Goal: Complete application form: Complete application form

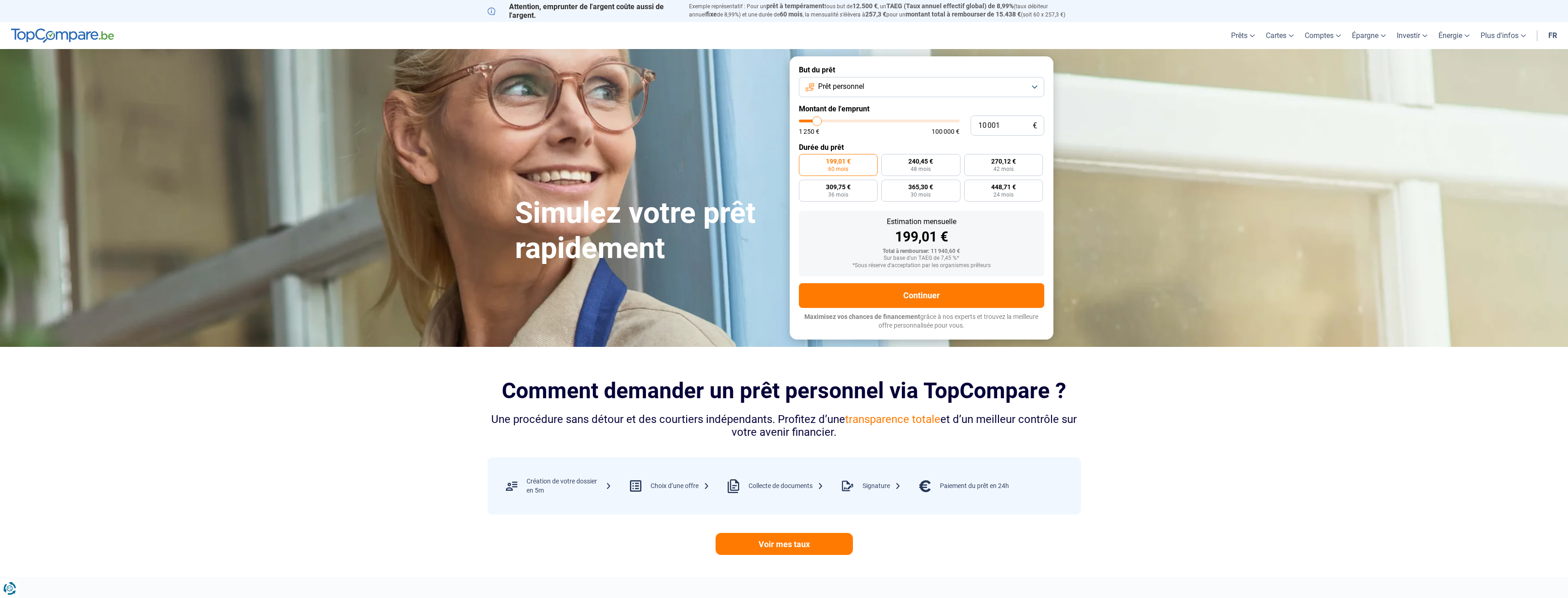
type input "13 750"
type input "13750"
type input "14 000"
type input "14000"
type input "14 500"
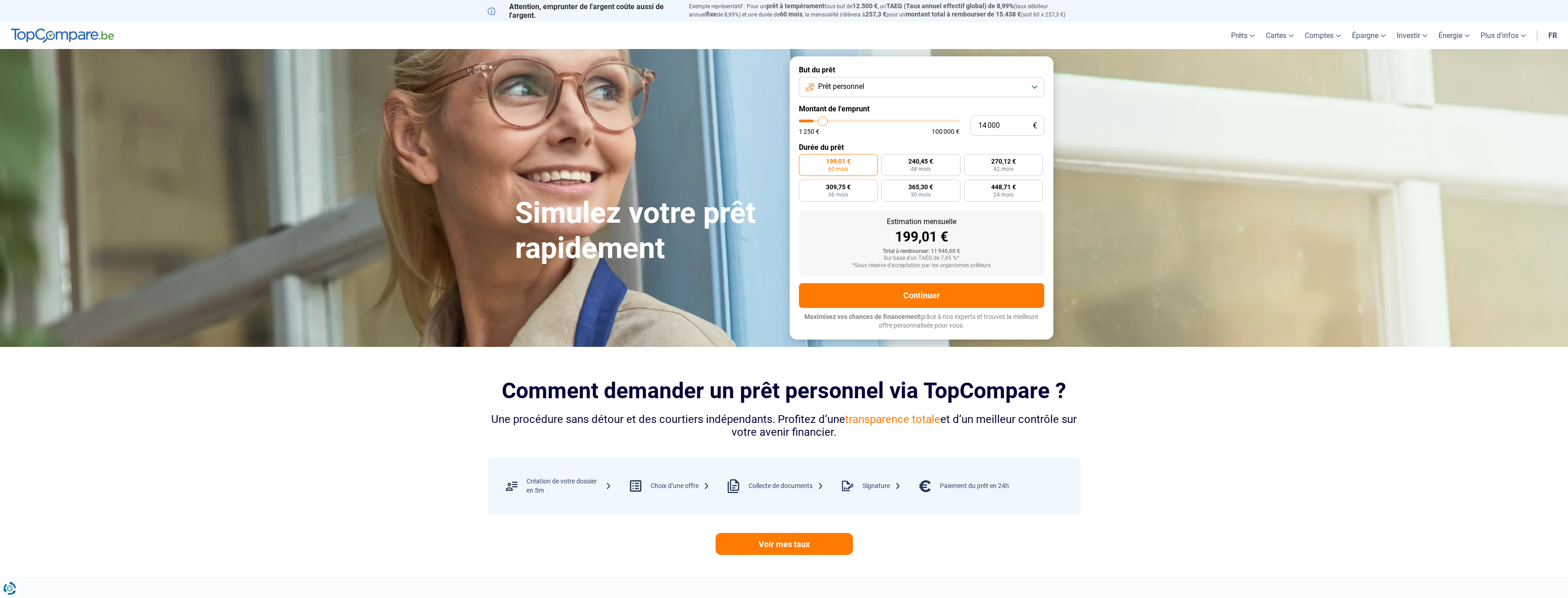
type input "14500"
type input "15 500"
type input "15500"
type input "17 500"
type input "17500"
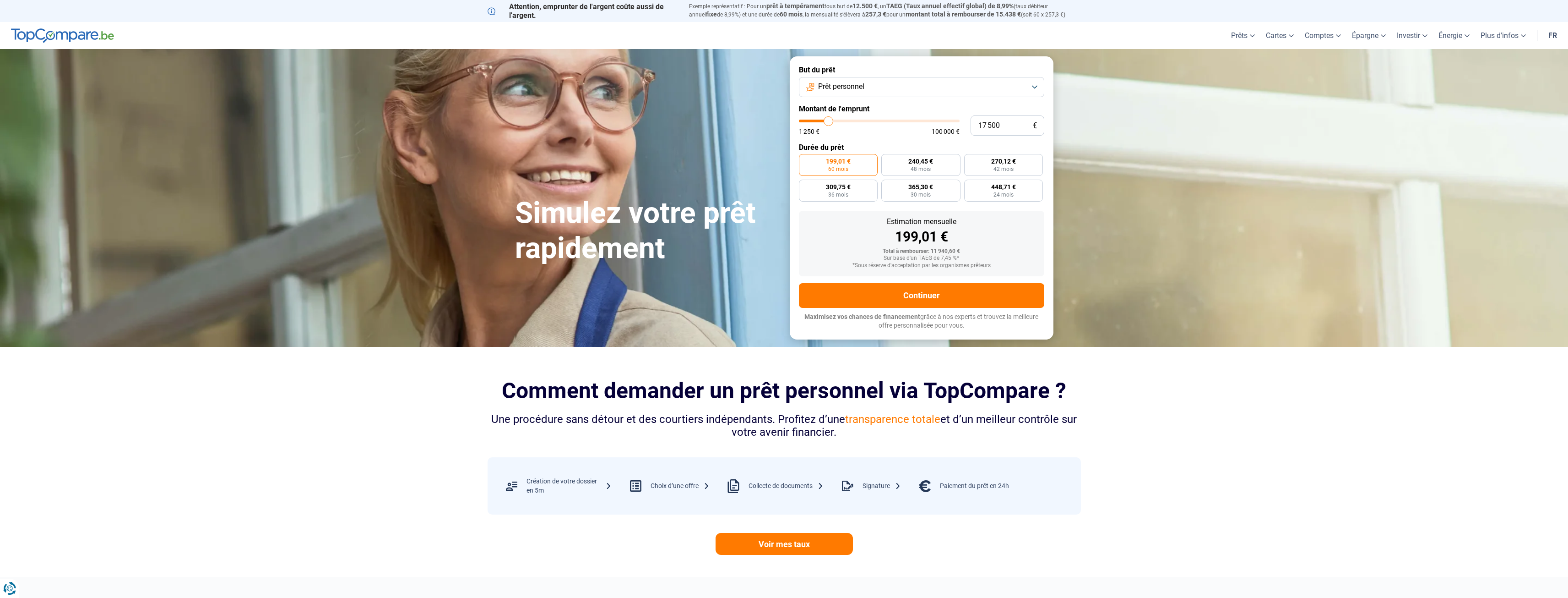
type input "24 500"
type input "24500"
type input "31 000"
type input "31000"
type input "39 250"
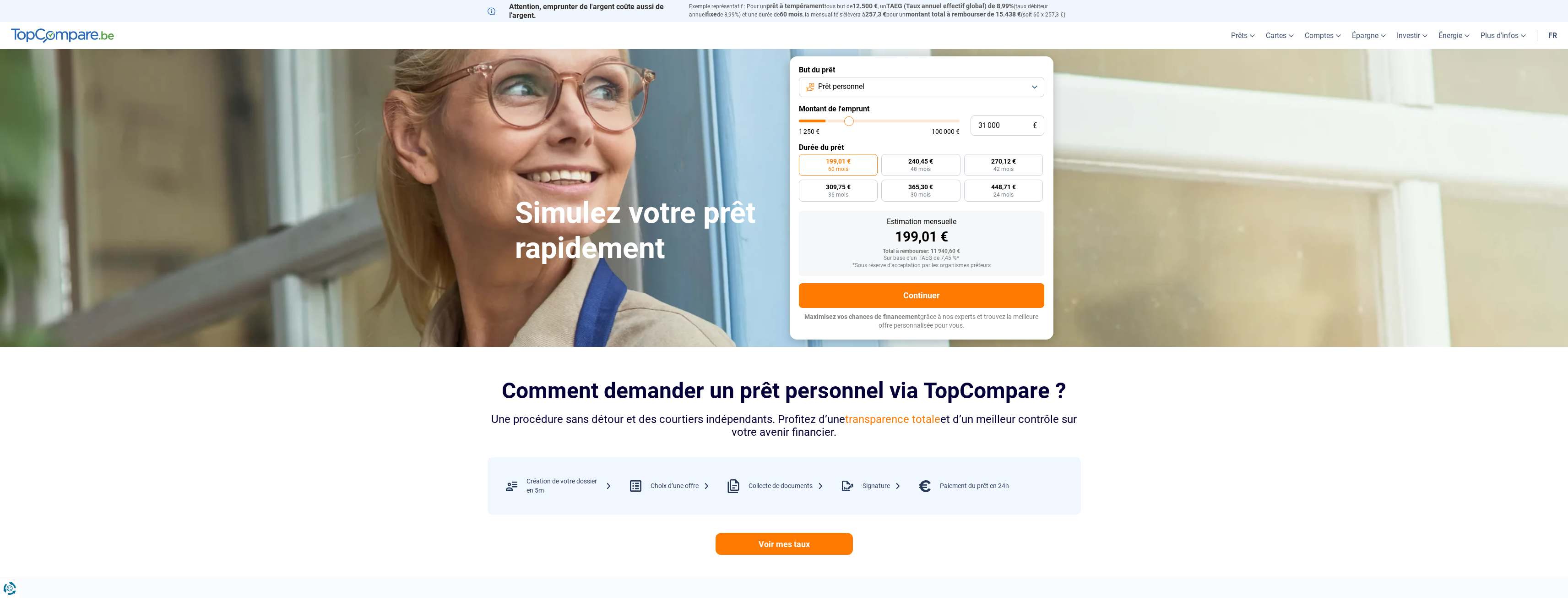
type input "39250"
type input "45 250"
type input "45250"
type input "52 500"
type input "52500"
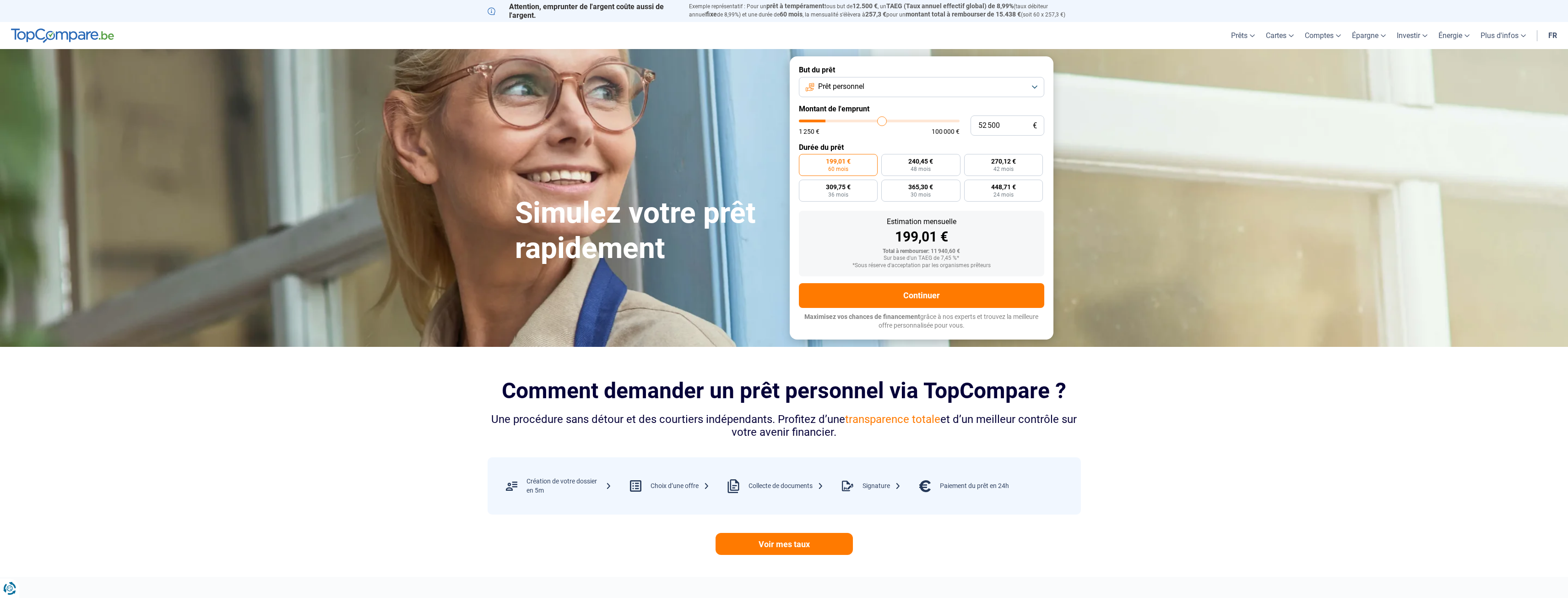
type input "56 000"
type input "56000"
type input "58 750"
type input "58750"
type input "61 000"
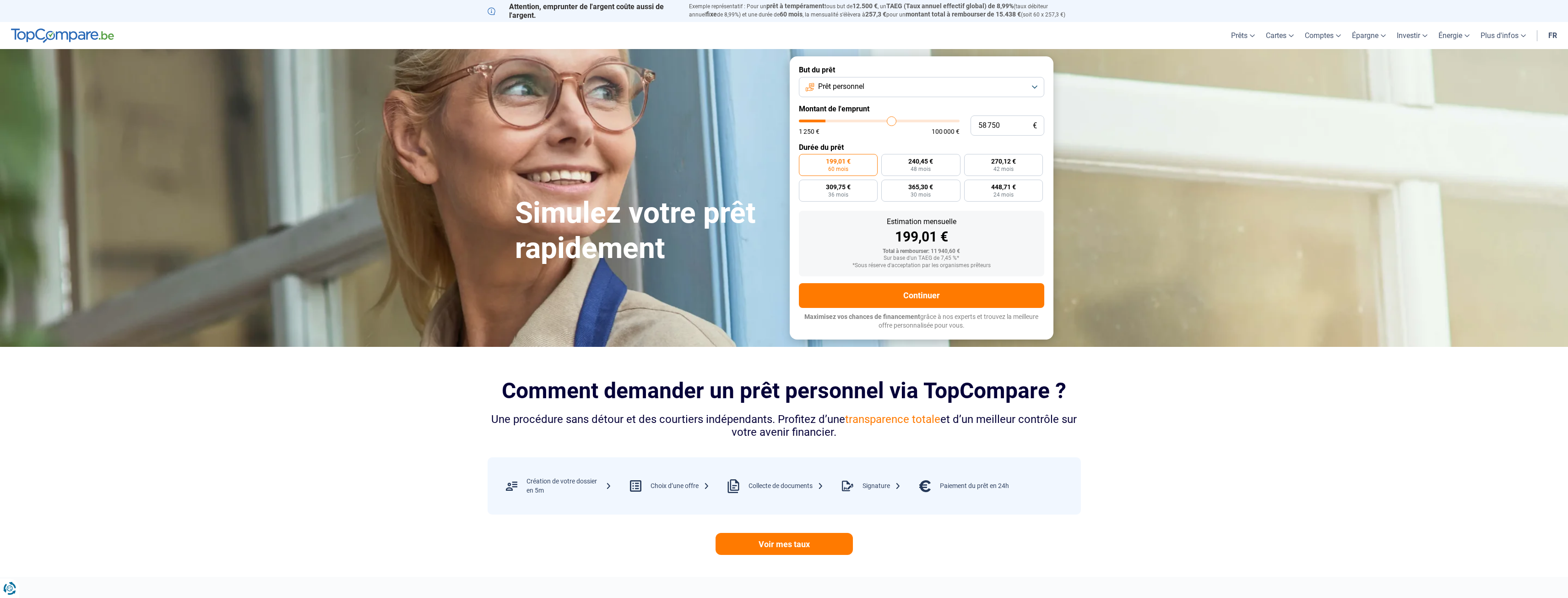
type input "61000"
type input "63 250"
type input "63250"
type input "67 250"
type input "67250"
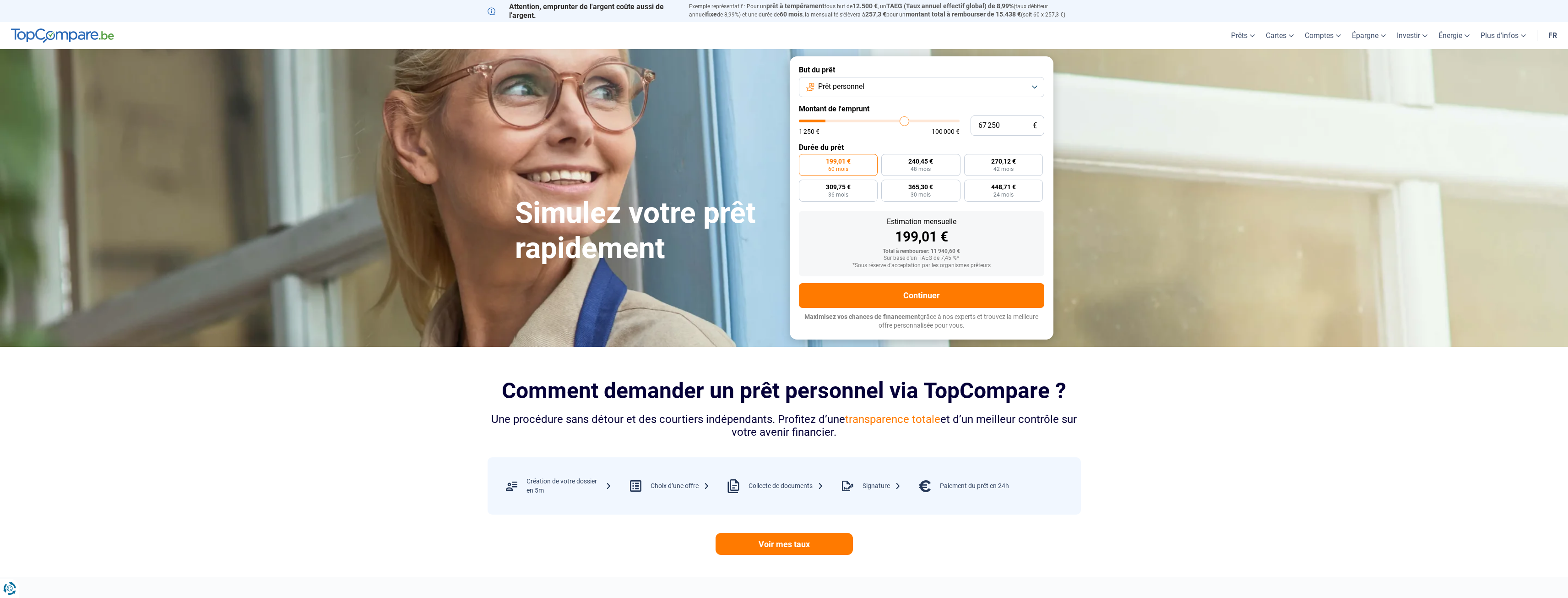
type input "72 750"
type input "72750"
type input "81 500"
type input "81500"
type input "88 750"
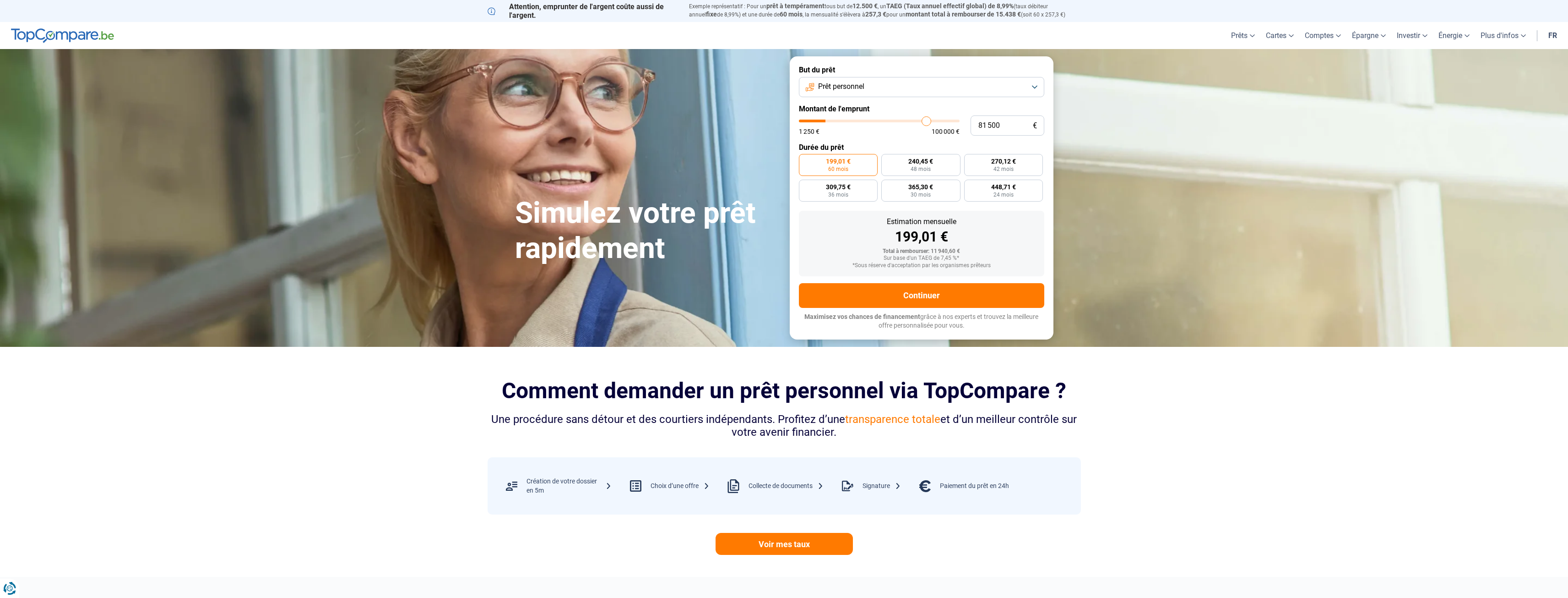
type input "88750"
type input "97 500"
type input "97500"
type input "100 000"
drag, startPoint x: 823, startPoint y: 119, endPoint x: 974, endPoint y: 120, distance: 151.0
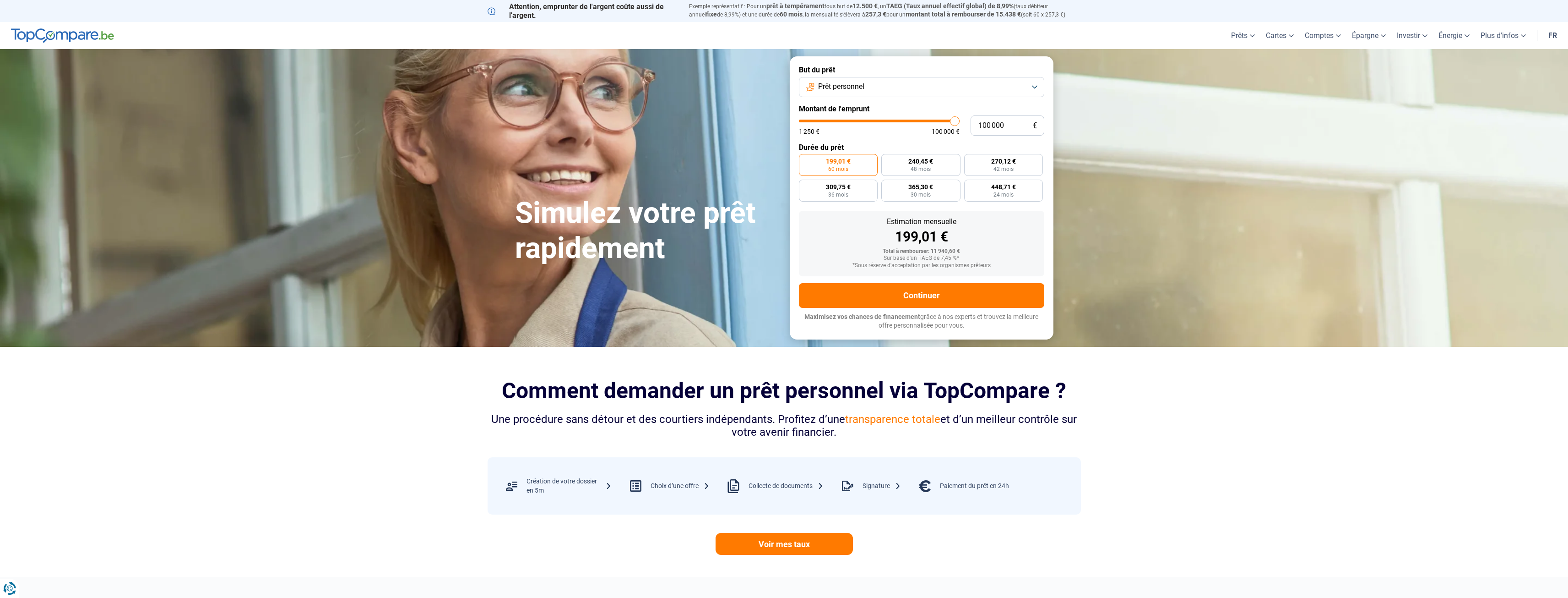
type input "100000"
click at [960, 120] on input "range" at bounding box center [879, 121] width 161 height 3
radio input "false"
click at [882, 164] on span "1 373,70 €" at bounding box center [871, 161] width 30 height 6
click at [855, 160] on input "1 373,70 € 96 mois" at bounding box center [851, 157] width 6 height 6
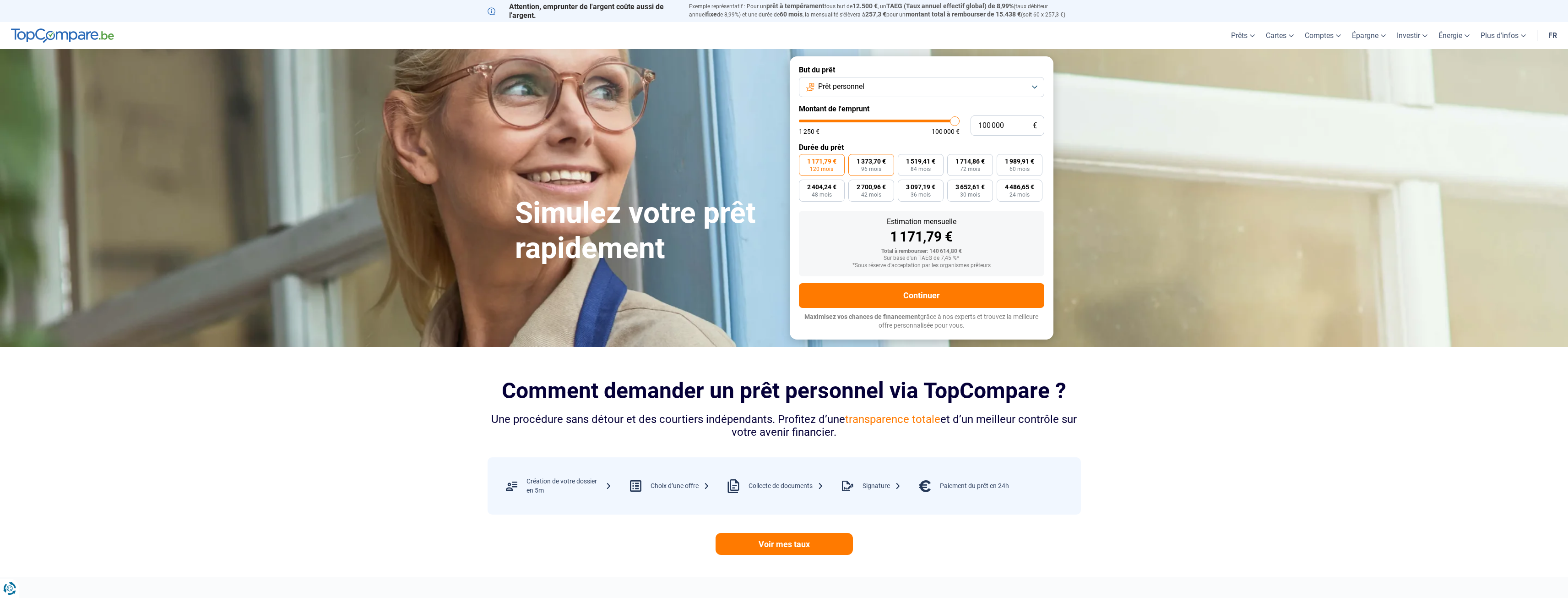
radio input "true"
click at [928, 167] on span "84 mois" at bounding box center [921, 169] width 20 height 6
click at [904, 160] on input "1 519,41 € 84 mois" at bounding box center [901, 157] width 6 height 6
radio input "true"
click at [1010, 163] on span "1 989,91 €" at bounding box center [1020, 161] width 30 height 6
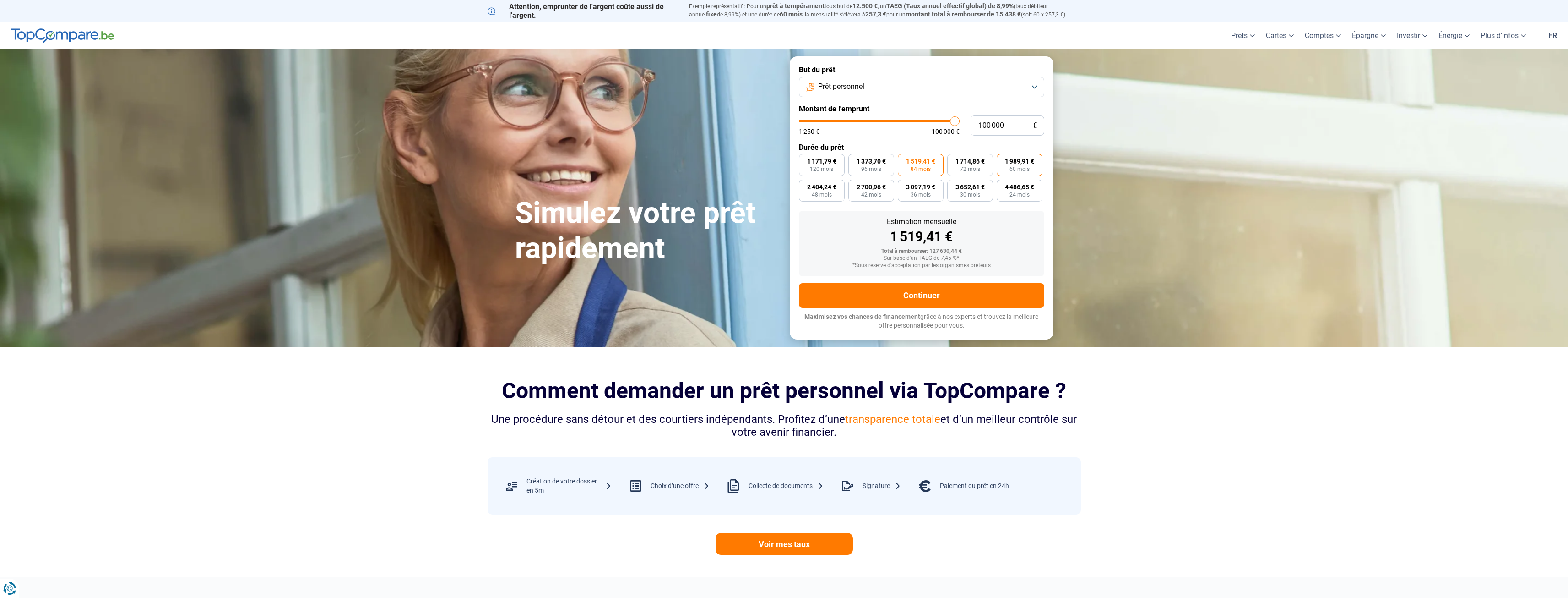
click at [1003, 160] on input "1 989,91 € 60 mois" at bounding box center [1000, 157] width 6 height 6
radio input "true"
click at [978, 87] on button "Prêt personnel" at bounding box center [922, 87] width 245 height 20
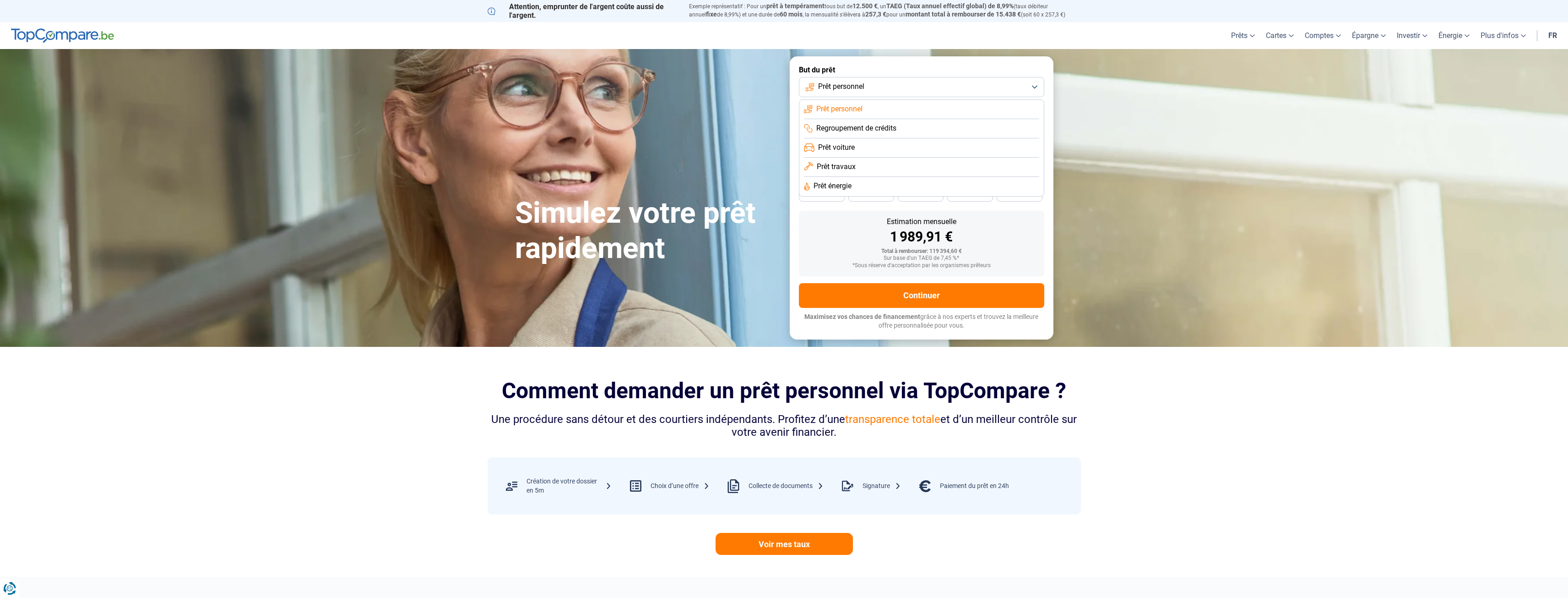
click at [978, 87] on button "Prêt personnel" at bounding box center [922, 87] width 245 height 20
click at [905, 87] on button "Prêt personnel" at bounding box center [922, 87] width 245 height 20
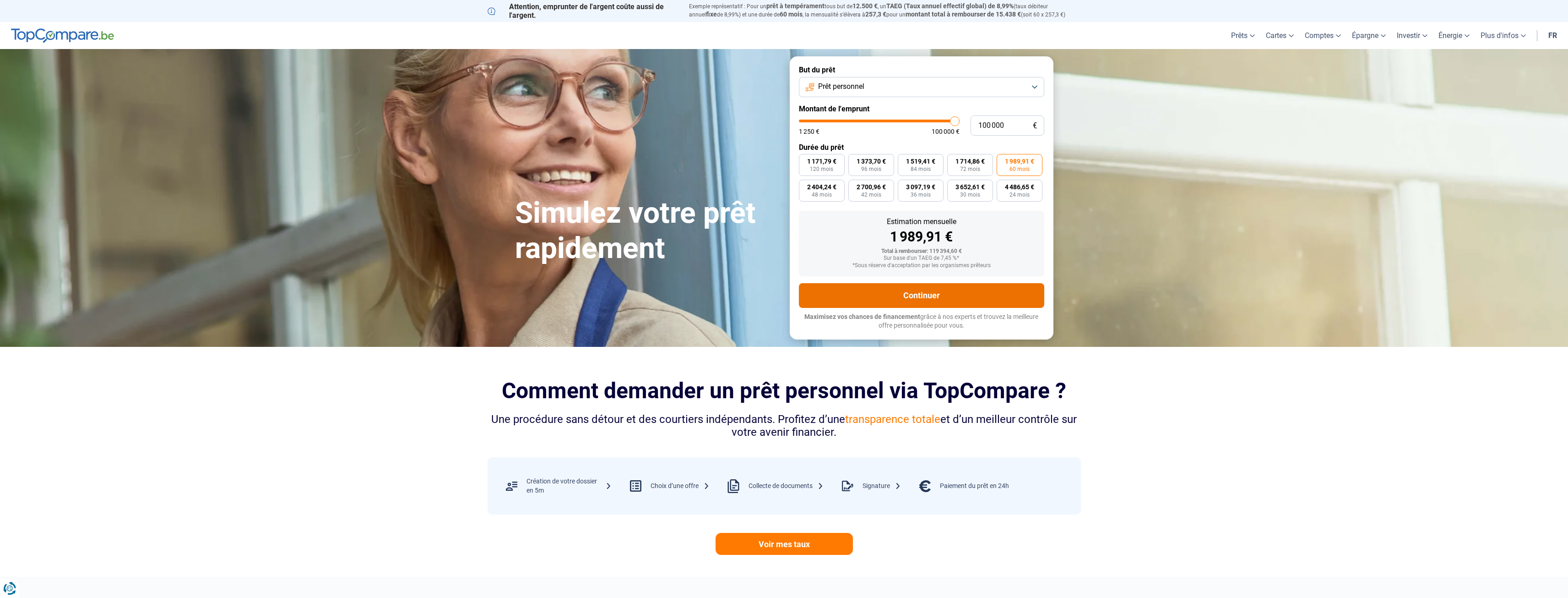
click at [940, 293] on button "Continuer" at bounding box center [922, 295] width 245 height 25
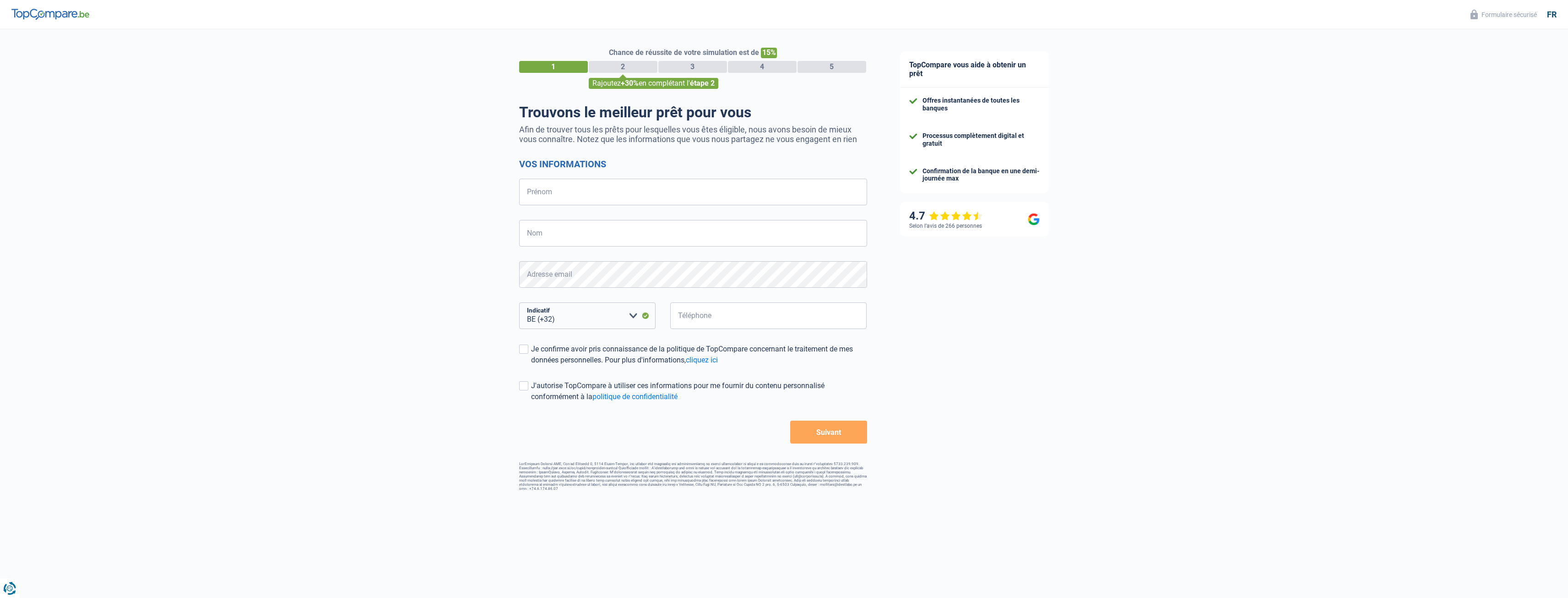
select select "32"
